Goal: Browse casually

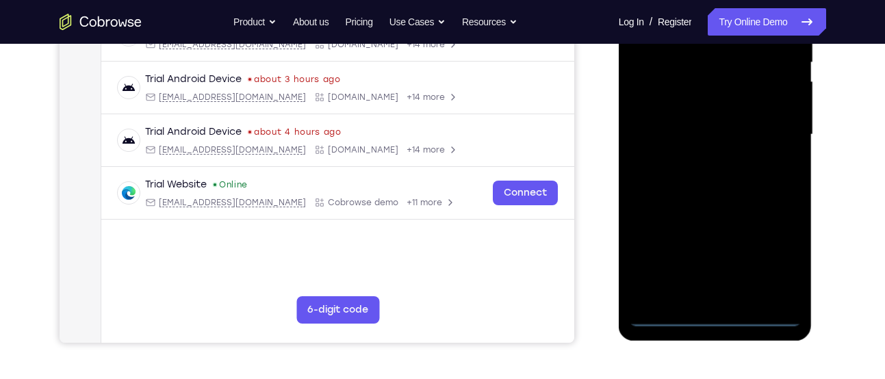
scroll to position [293, 0]
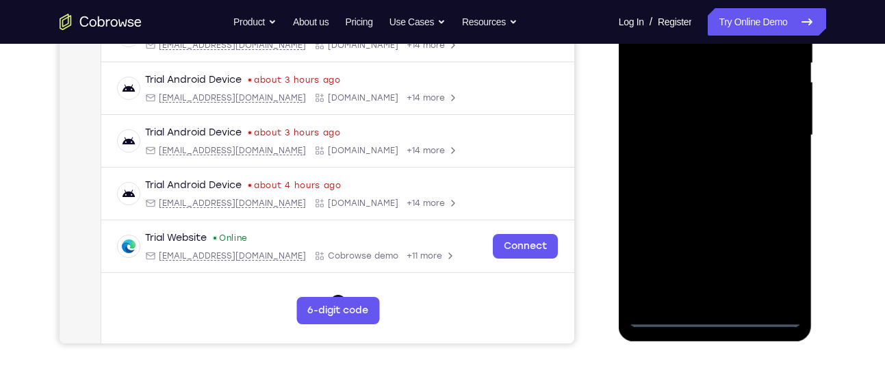
click at [715, 320] on div at bounding box center [715, 135] width 173 height 383
click at [781, 239] on div at bounding box center [715, 135] width 173 height 383
click at [779, 243] on div at bounding box center [715, 135] width 173 height 383
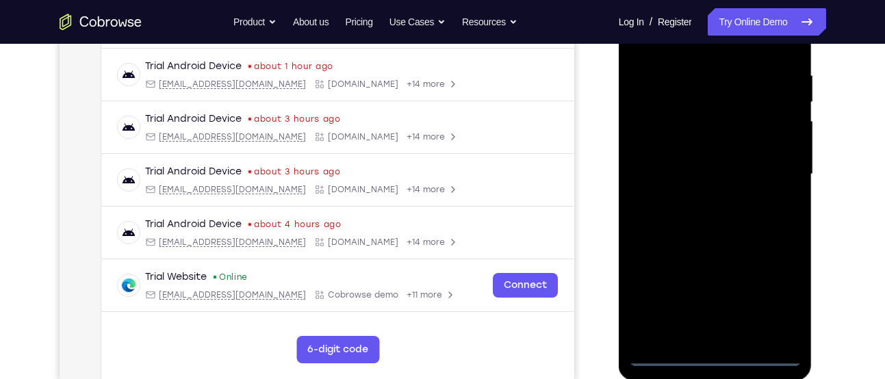
scroll to position [253, 0]
click at [774, 296] on div at bounding box center [715, 175] width 173 height 383
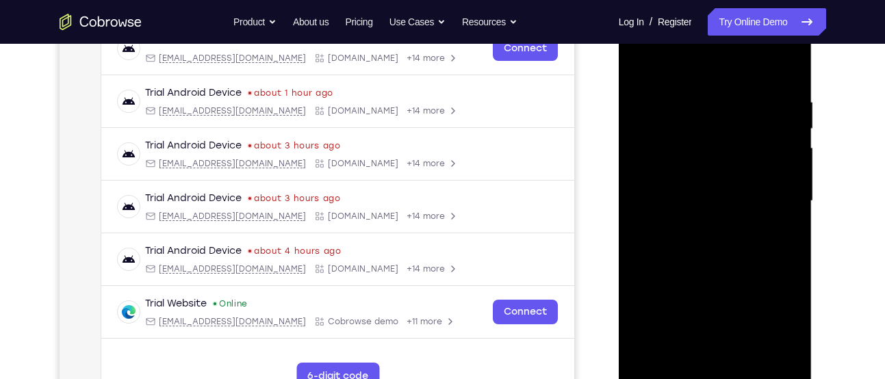
scroll to position [226, 0]
click at [774, 331] on div at bounding box center [715, 202] width 173 height 383
click at [677, 71] on div at bounding box center [715, 202] width 173 height 383
click at [779, 201] on div at bounding box center [715, 202] width 173 height 383
click at [696, 226] on div at bounding box center [715, 202] width 173 height 383
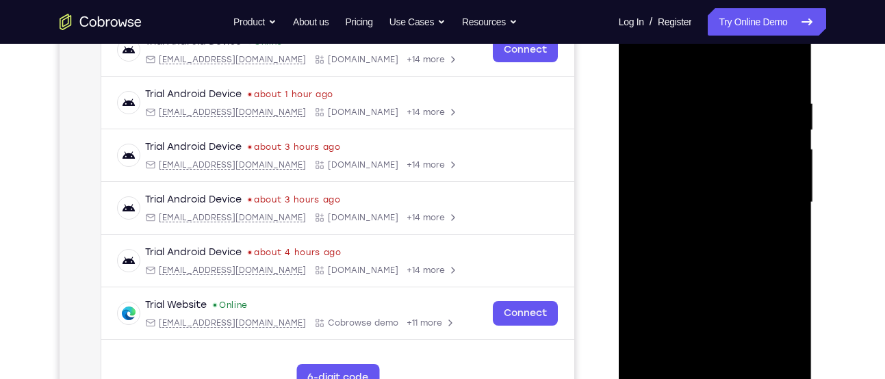
scroll to position [243, 0]
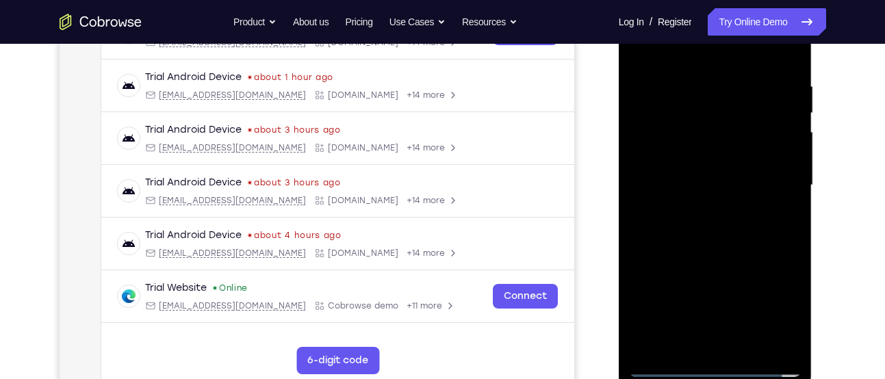
click at [726, 167] on div at bounding box center [715, 185] width 173 height 383
click at [703, 164] on div at bounding box center [715, 185] width 173 height 383
click at [696, 179] on div at bounding box center [715, 185] width 173 height 383
click at [657, 235] on div at bounding box center [715, 185] width 173 height 383
click at [737, 225] on div at bounding box center [715, 185] width 173 height 383
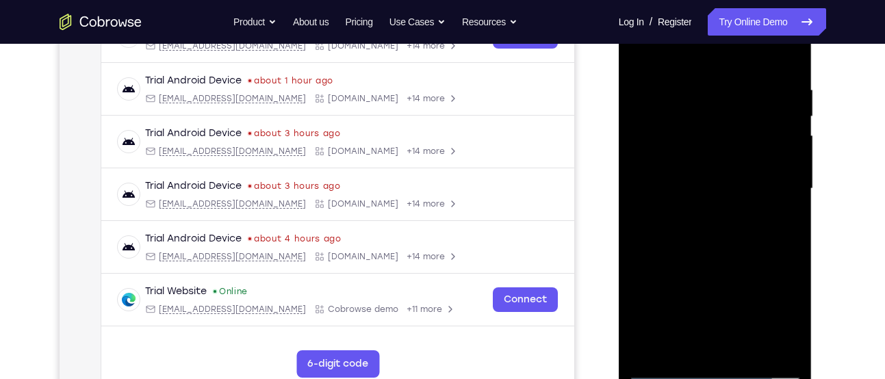
scroll to position [312, 0]
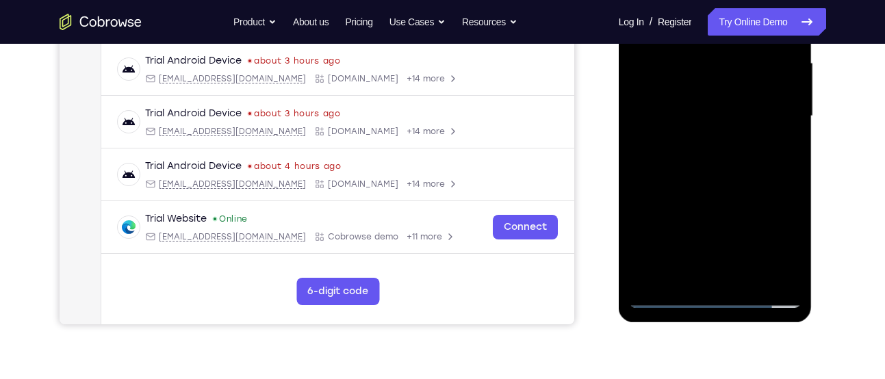
click at [742, 173] on div at bounding box center [715, 116] width 173 height 383
click at [741, 273] on div at bounding box center [715, 116] width 173 height 383
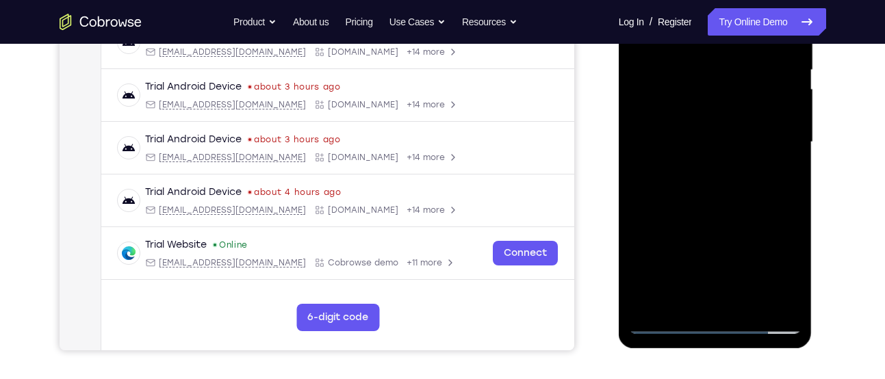
click at [726, 216] on div at bounding box center [715, 142] width 173 height 383
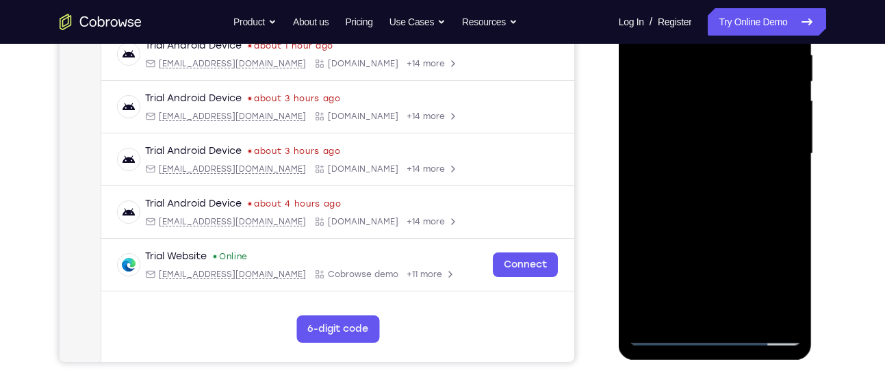
scroll to position [275, 0]
click at [742, 136] on div at bounding box center [715, 153] width 173 height 383
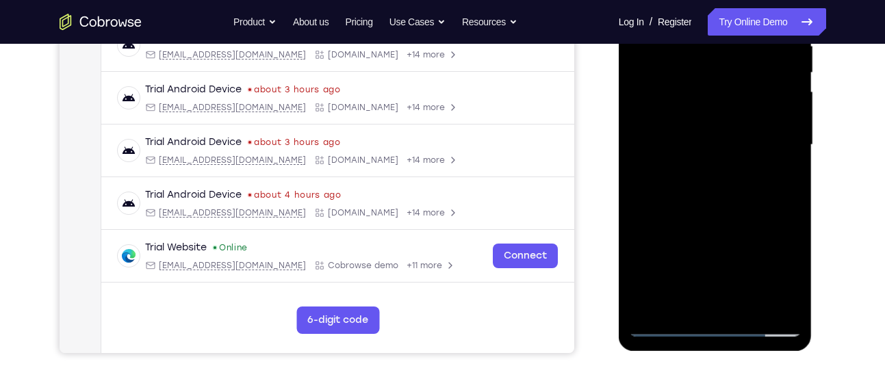
scroll to position [281, 0]
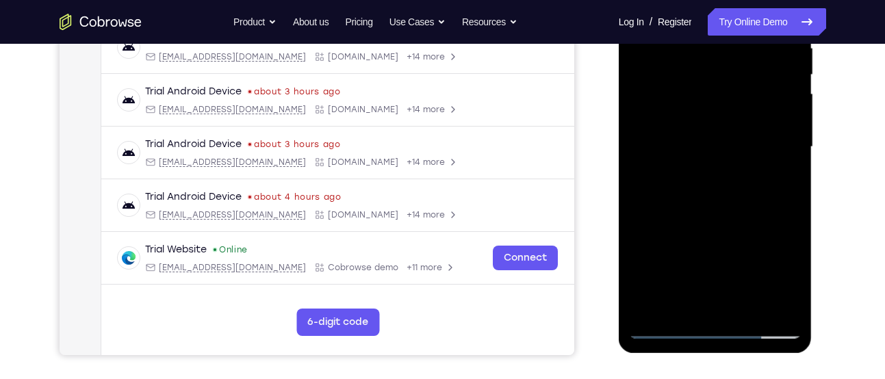
drag, startPoint x: 722, startPoint y: 259, endPoint x: 731, endPoint y: 225, distance: 35.2
click at [731, 225] on div at bounding box center [715, 146] width 173 height 383
click at [740, 227] on div at bounding box center [715, 146] width 173 height 383
click at [773, 224] on div at bounding box center [715, 146] width 173 height 383
click at [679, 300] on div at bounding box center [715, 146] width 173 height 383
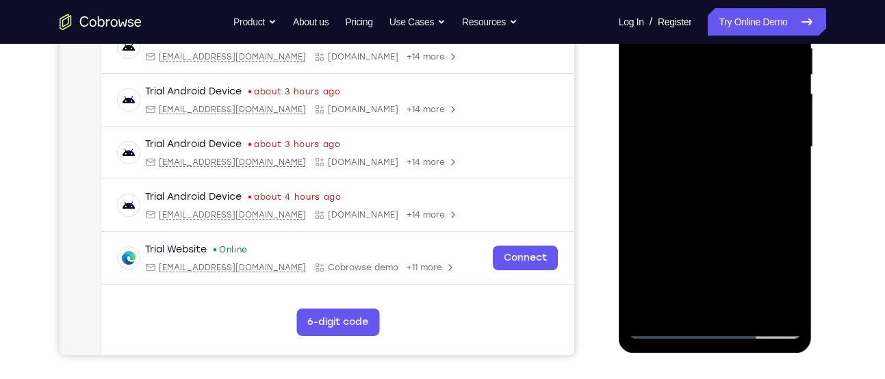
click at [749, 219] on div at bounding box center [715, 146] width 173 height 383
click at [781, 166] on div at bounding box center [715, 146] width 173 height 383
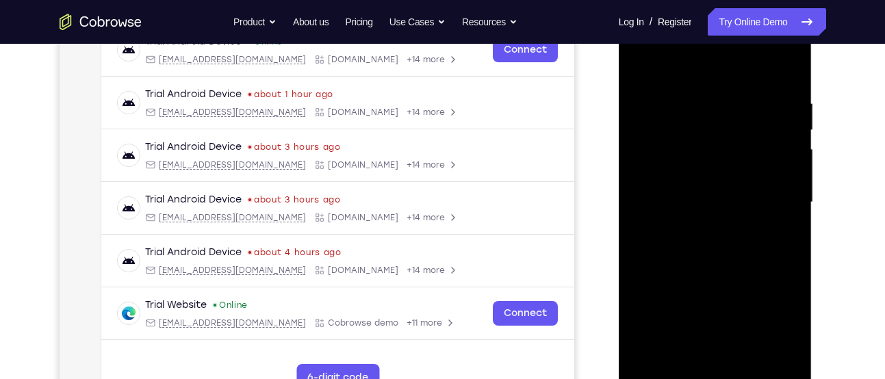
scroll to position [225, 0]
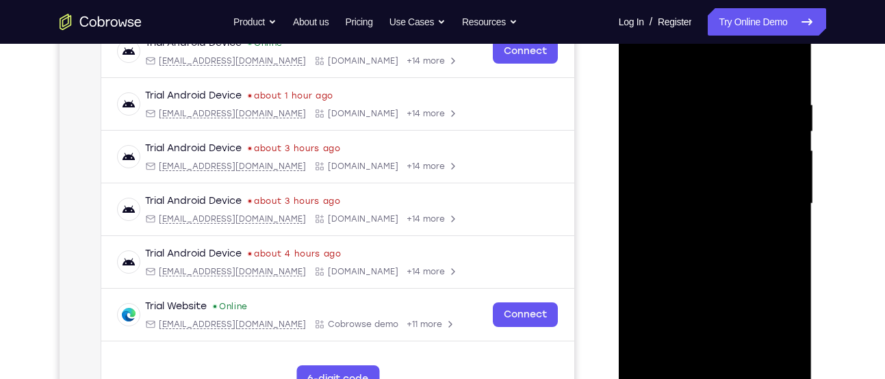
click at [690, 149] on div at bounding box center [715, 203] width 173 height 383
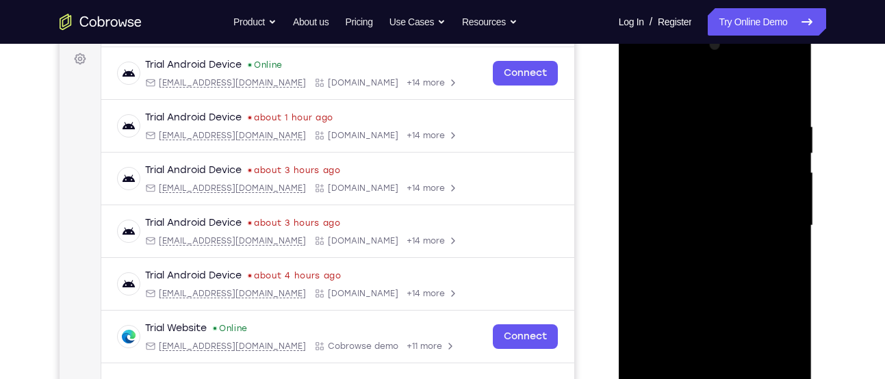
scroll to position [202, 0]
click at [716, 292] on div at bounding box center [715, 226] width 173 height 383
click at [778, 264] on div at bounding box center [715, 226] width 173 height 383
drag, startPoint x: 750, startPoint y: 133, endPoint x: 729, endPoint y: 212, distance: 82.2
click at [729, 212] on div at bounding box center [715, 226] width 173 height 383
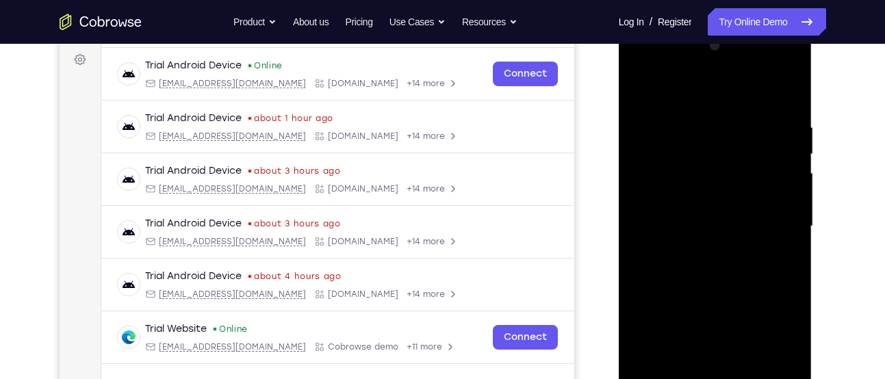
drag, startPoint x: 762, startPoint y: 161, endPoint x: 749, endPoint y: 231, distance: 71.7
click at [749, 231] on div at bounding box center [715, 226] width 173 height 383
drag, startPoint x: 757, startPoint y: 149, endPoint x: 748, endPoint y: 189, distance: 40.9
click at [748, 189] on div at bounding box center [715, 226] width 173 height 383
drag, startPoint x: 719, startPoint y: 199, endPoint x: 726, endPoint y: 16, distance: 182.3
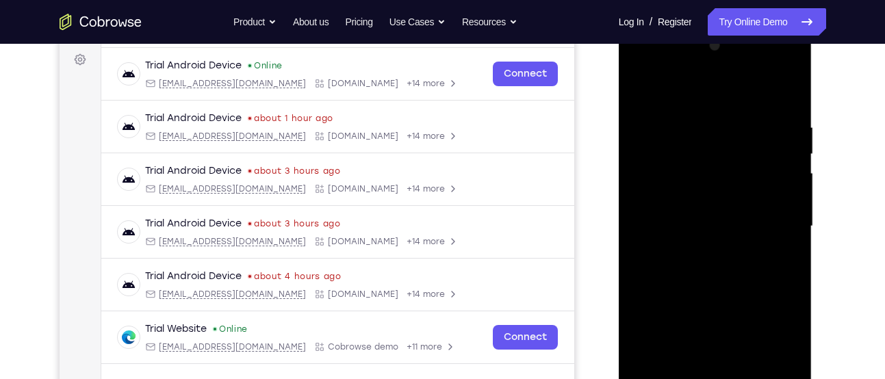
click at [726, 25] on html "Online web based iOS Simulators and Android Emulators. Run iPhone, iPad, Mobile…" at bounding box center [716, 230] width 195 height 411
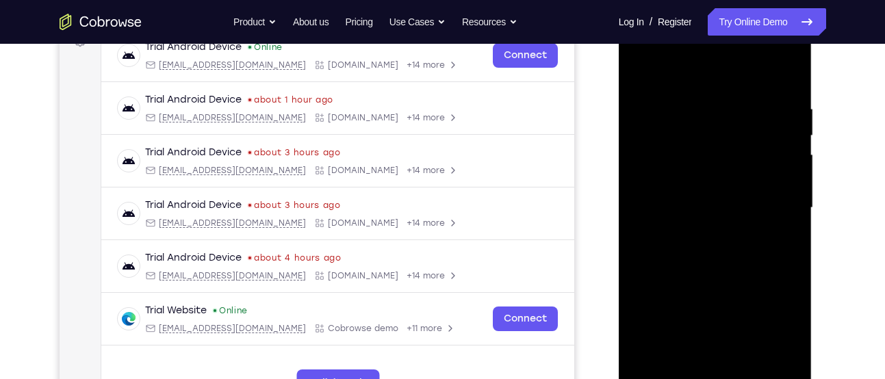
scroll to position [217, 0]
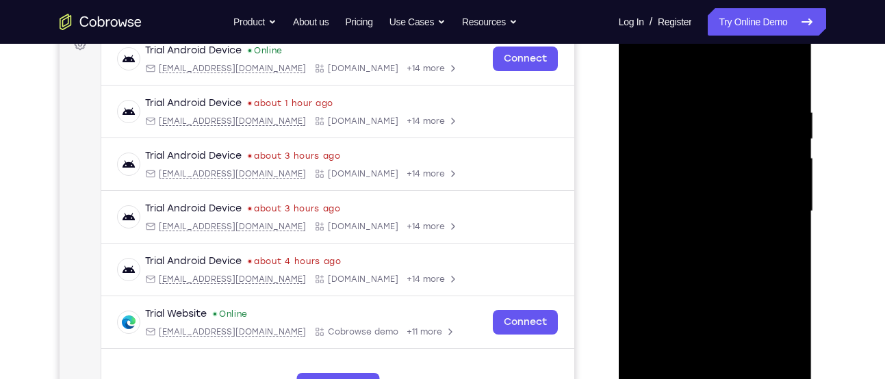
drag, startPoint x: 639, startPoint y: 73, endPoint x: 640, endPoint y: 80, distance: 6.9
click at [639, 73] on div at bounding box center [715, 211] width 173 height 383
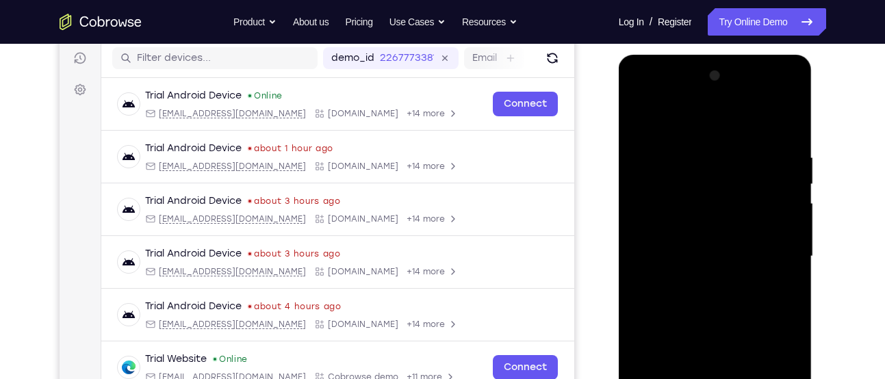
scroll to position [171, 0]
click at [665, 239] on div at bounding box center [715, 257] width 173 height 383
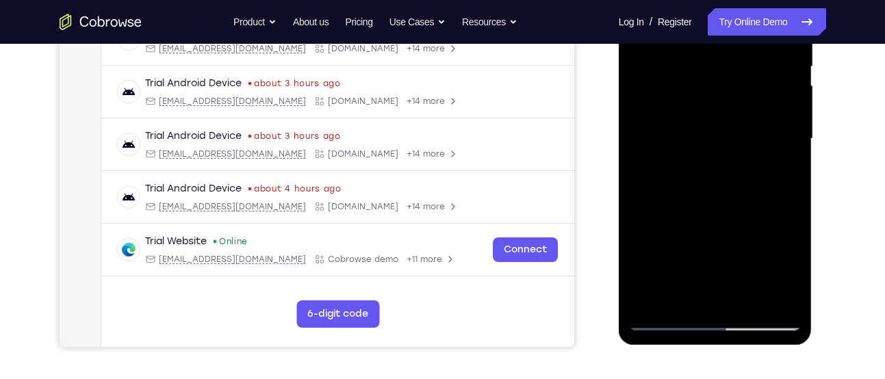
scroll to position [291, 0]
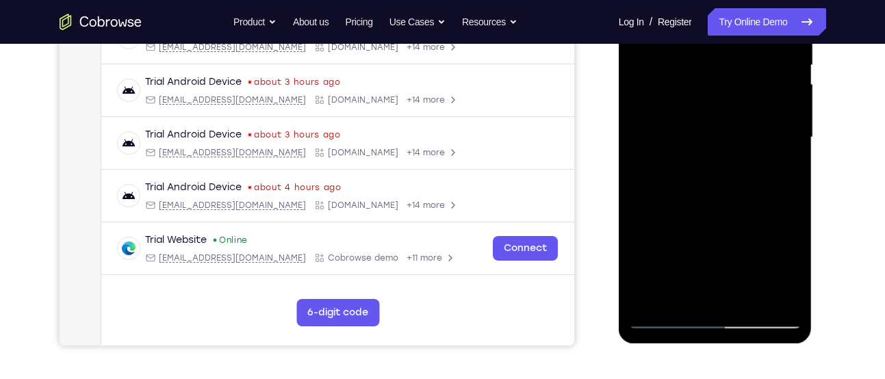
click at [673, 301] on div at bounding box center [715, 137] width 173 height 383
click at [679, 295] on div at bounding box center [715, 137] width 173 height 383
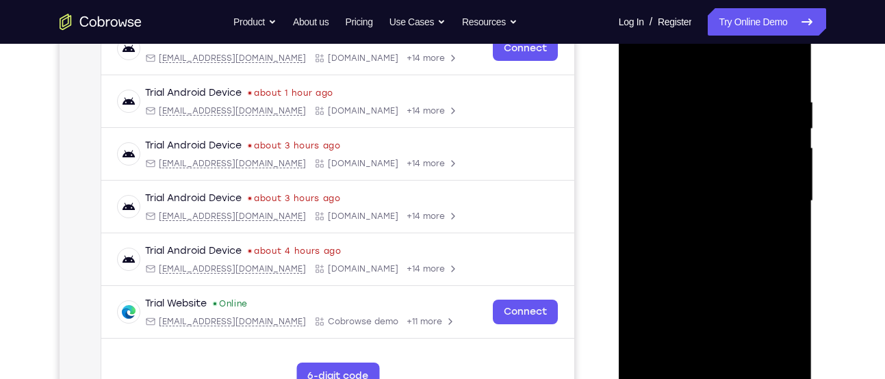
scroll to position [207, 0]
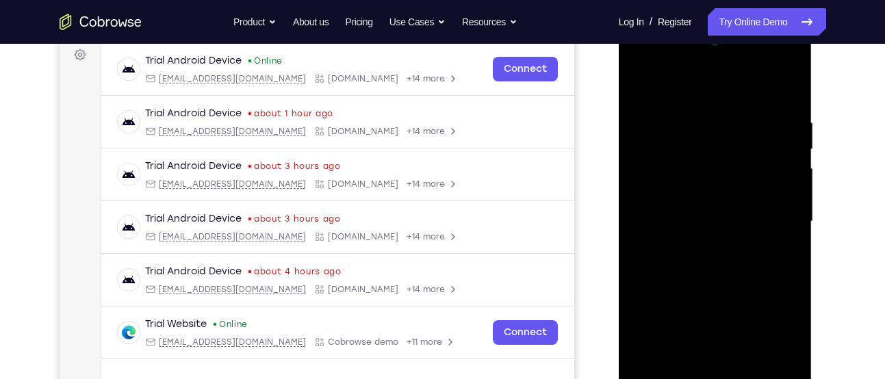
click at [644, 90] on div at bounding box center [715, 221] width 173 height 383
click at [698, 198] on div at bounding box center [715, 221] width 173 height 383
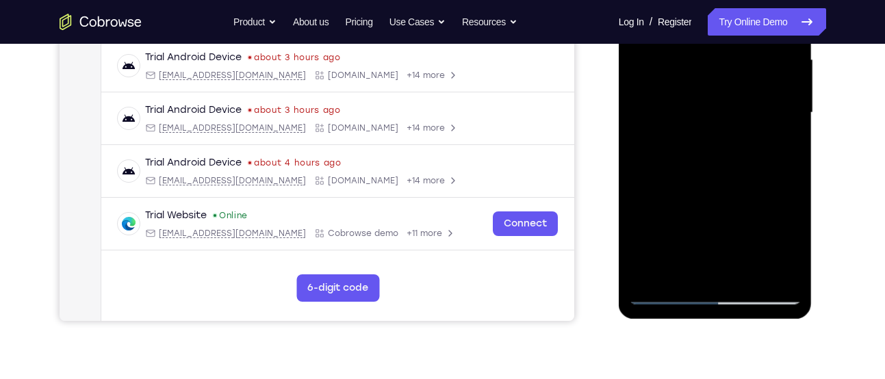
scroll to position [316, 0]
click at [666, 261] on div at bounding box center [715, 112] width 173 height 383
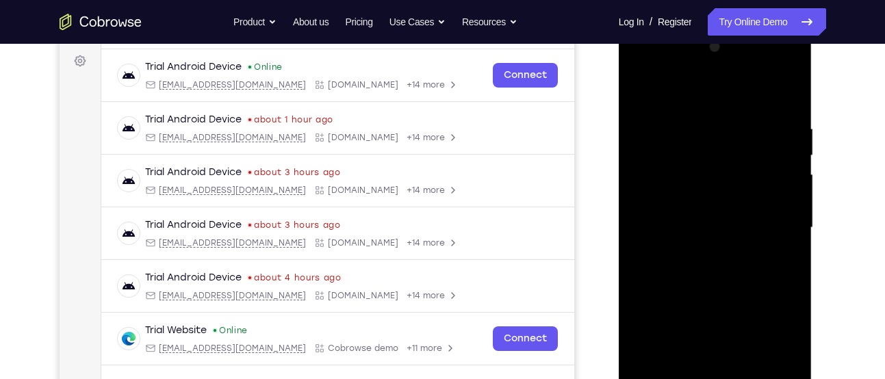
scroll to position [200, 0]
click at [642, 92] on div at bounding box center [715, 228] width 173 height 383
click at [642, 90] on div at bounding box center [715, 228] width 173 height 383
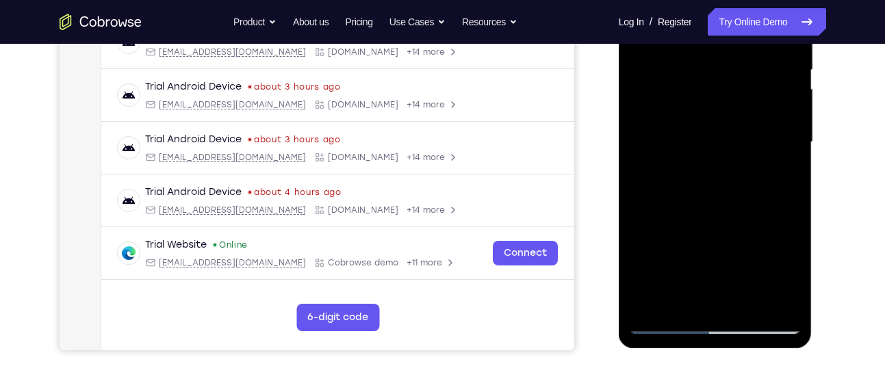
scroll to position [280, 0]
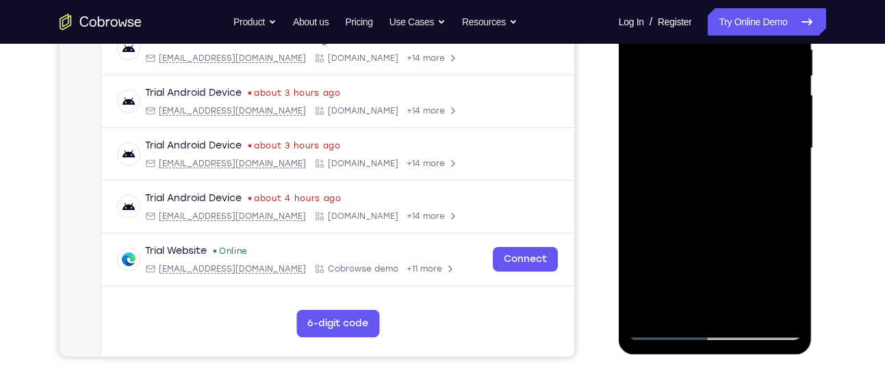
click at [774, 311] on div at bounding box center [715, 148] width 173 height 383
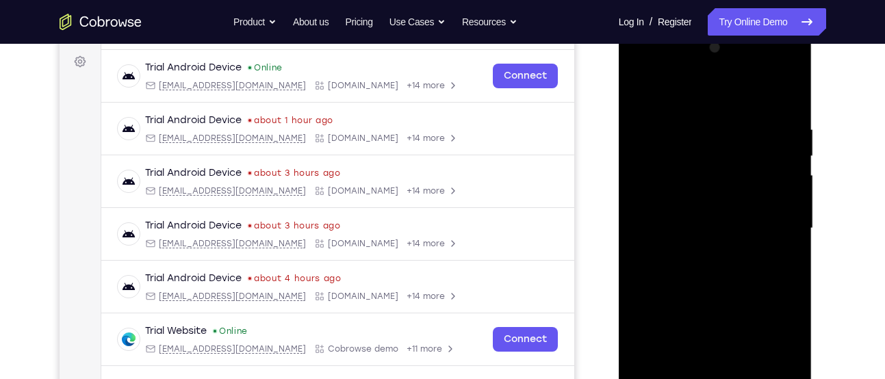
scroll to position [199, 0]
click at [642, 87] on div at bounding box center [715, 229] width 173 height 383
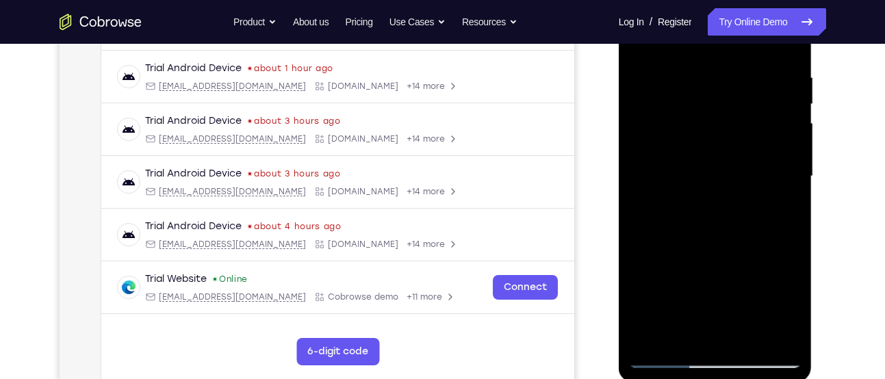
scroll to position [251, 0]
click at [744, 337] on div at bounding box center [715, 177] width 173 height 383
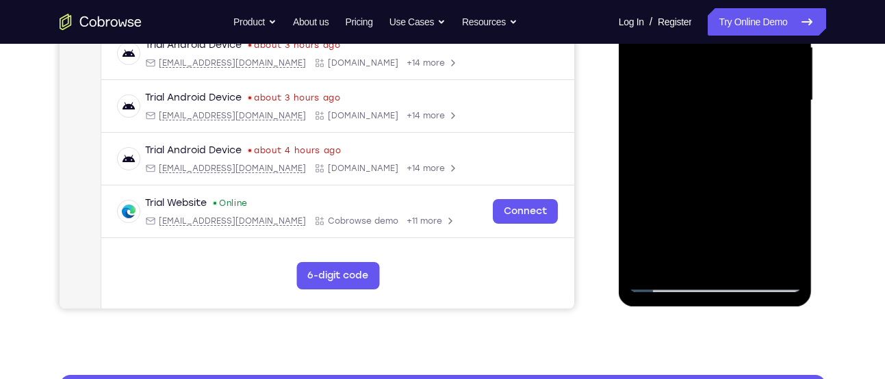
scroll to position [326, 0]
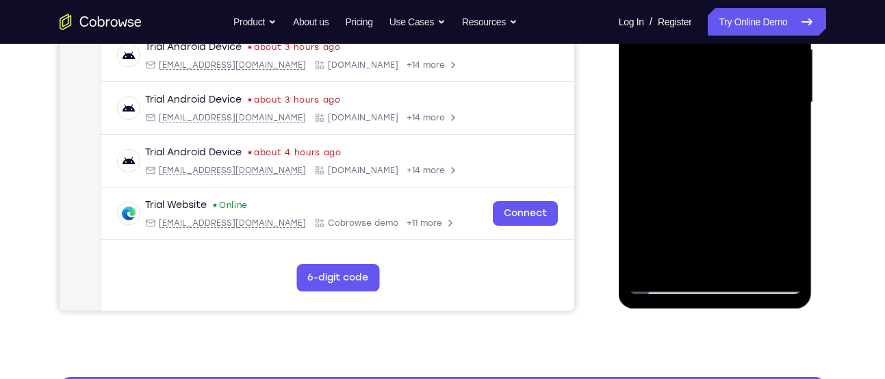
click at [663, 280] on div at bounding box center [715, 102] width 173 height 383
drag, startPoint x: 700, startPoint y: 196, endPoint x: 735, endPoint y: -2, distance: 200.8
click at [735, 0] on div at bounding box center [715, 102] width 173 height 383
drag, startPoint x: 685, startPoint y: 233, endPoint x: 720, endPoint y: 50, distance: 186.9
click at [720, 50] on div at bounding box center [715, 102] width 173 height 383
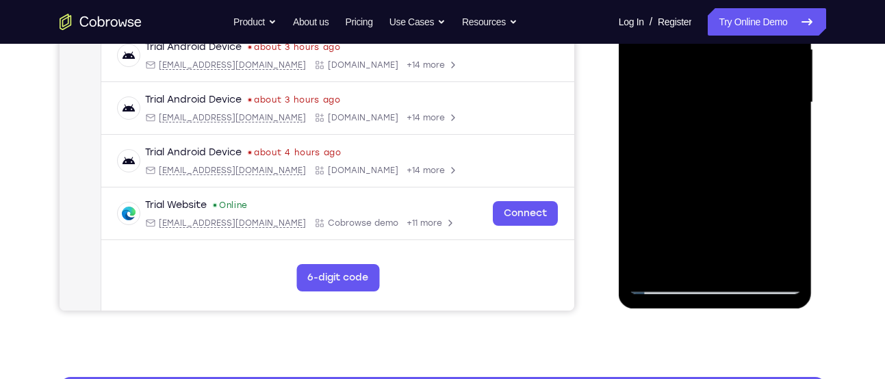
click at [744, 257] on div at bounding box center [715, 102] width 173 height 383
click at [661, 286] on div at bounding box center [715, 102] width 173 height 383
drag, startPoint x: 693, startPoint y: 217, endPoint x: 705, endPoint y: 4, distance: 213.3
click at [705, 4] on div at bounding box center [715, 102] width 173 height 383
click at [661, 227] on div at bounding box center [715, 102] width 173 height 383
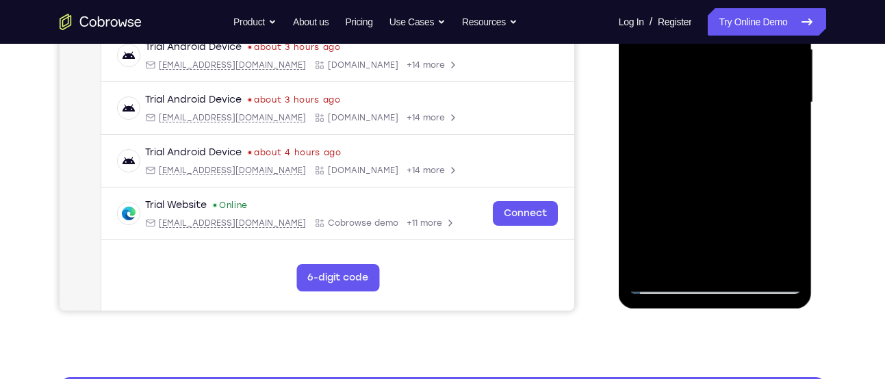
click at [720, 123] on div at bounding box center [715, 102] width 173 height 383
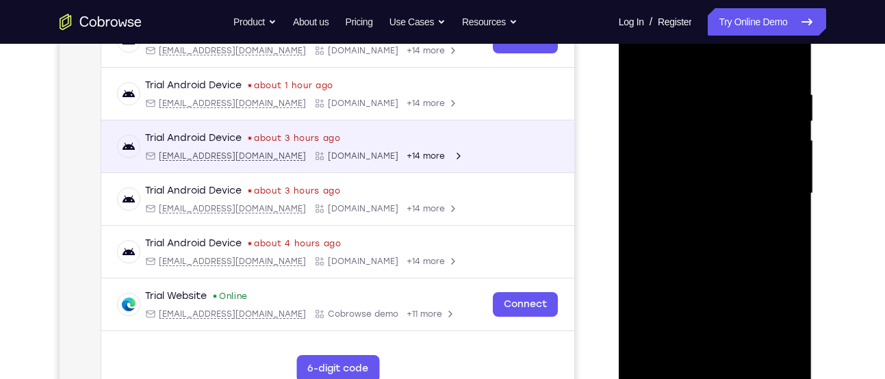
scroll to position [71, 0]
